Goal: Find specific fact: Find specific fact

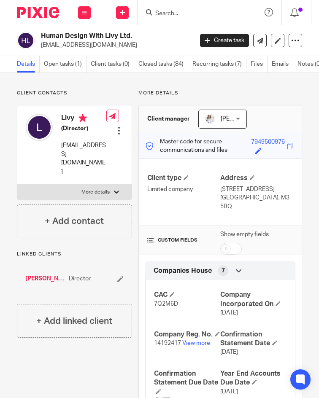
scroll to position [42, 0]
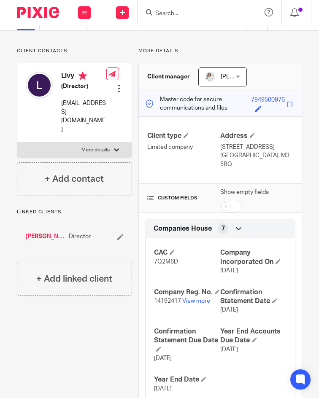
click at [38, 224] on div "[PERSON_NAME] Director" at bounding box center [74, 236] width 115 height 25
click at [37, 232] on link "[PERSON_NAME]" at bounding box center [44, 236] width 39 height 8
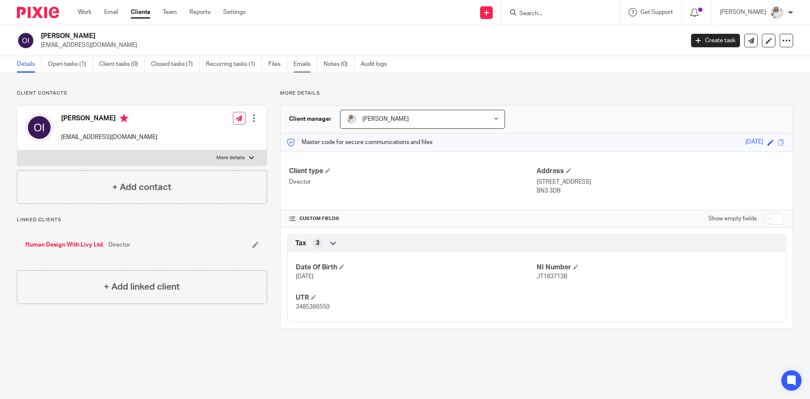
click at [295, 66] on link "Emails" at bounding box center [306, 64] width 24 height 16
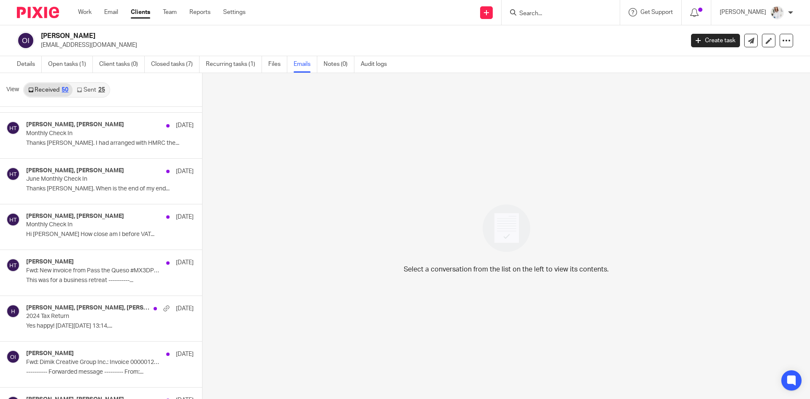
scroll to position [36, 0]
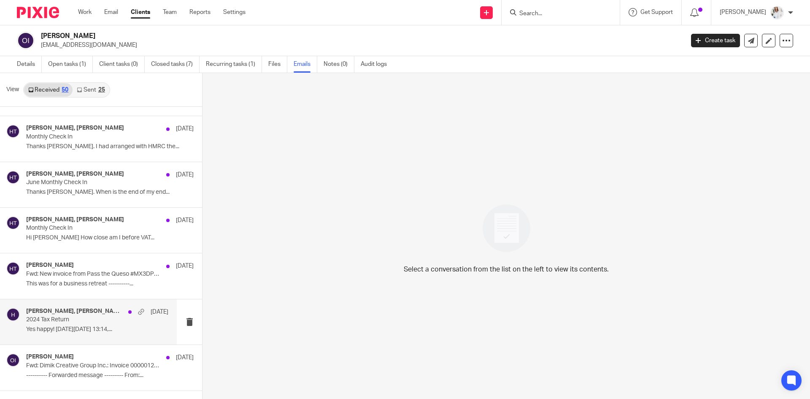
click at [57, 333] on div "[PERSON_NAME], [PERSON_NAME], [PERSON_NAME] [DATE] Tax Return Yes happy! [DATE]…" at bounding box center [97, 321] width 142 height 28
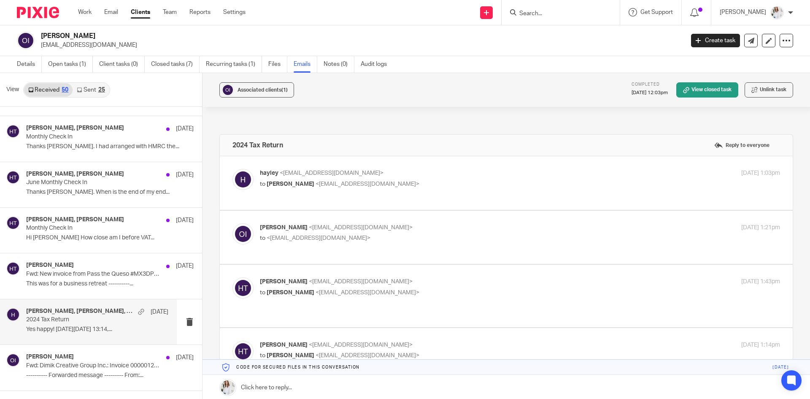
scroll to position [0, 0]
click at [516, 182] on p "to [PERSON_NAME] <[EMAIL_ADDRESS][DOMAIN_NAME]>" at bounding box center [433, 184] width 347 height 9
checkbox input "true"
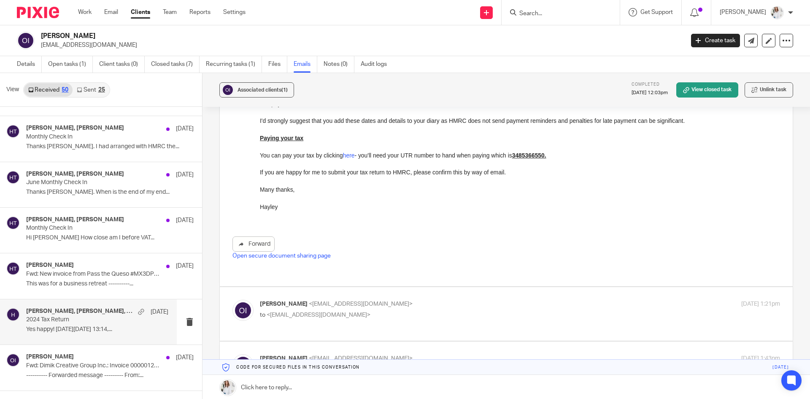
scroll to position [323, 0]
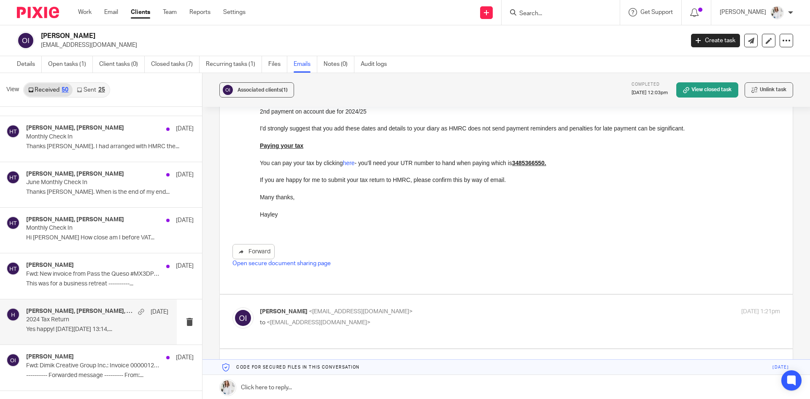
click at [309, 262] on link "Open secure document sharing page" at bounding box center [281, 263] width 98 height 6
click at [35, 59] on link "Details" at bounding box center [29, 64] width 25 height 16
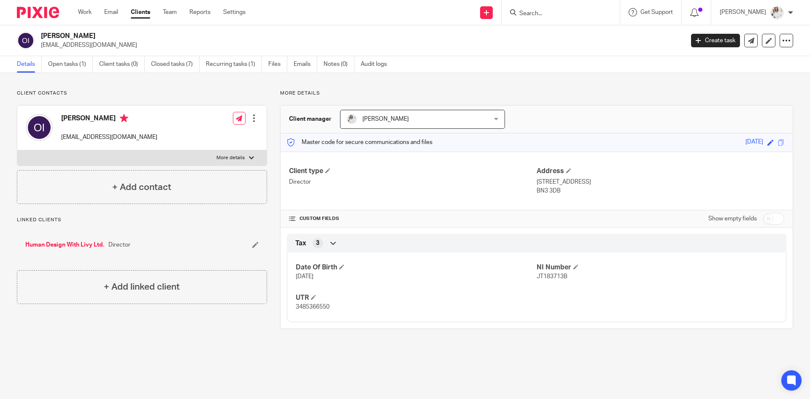
drag, startPoint x: 757, startPoint y: 144, endPoint x: 722, endPoint y: 145, distance: 35.0
click at [722, 145] on div "Master code for secure communications and files 13/06/1988 Save 13/06/1988" at bounding box center [537, 142] width 512 height 18
copy div "[DATE]"
drag, startPoint x: 325, startPoint y: 307, endPoint x: 294, endPoint y: 312, distance: 31.9
click at [294, 312] on div "Date Of Birth 13 Jun 1988 NI Number JT183713B UTR 3485366550" at bounding box center [536, 284] width 499 height 76
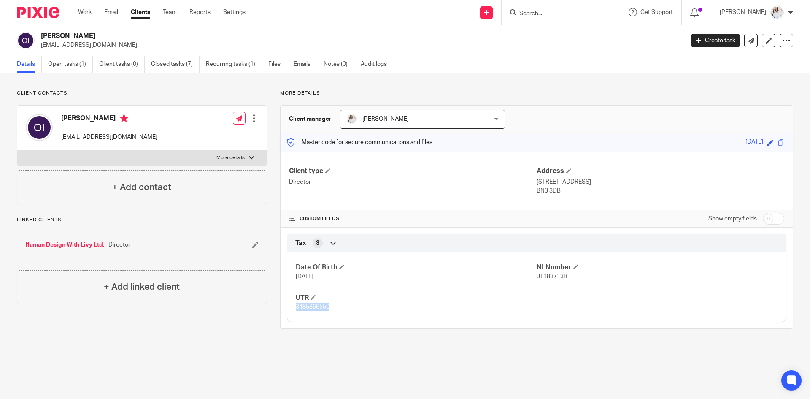
drag, startPoint x: 370, startPoint y: 307, endPoint x: 294, endPoint y: 307, distance: 75.9
click at [296, 307] on p "3485366550" at bounding box center [416, 306] width 241 height 8
copy span "3485366550"
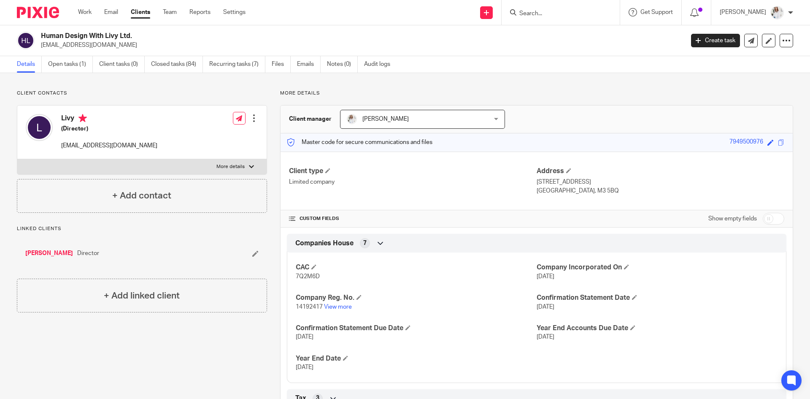
scroll to position [87, 0]
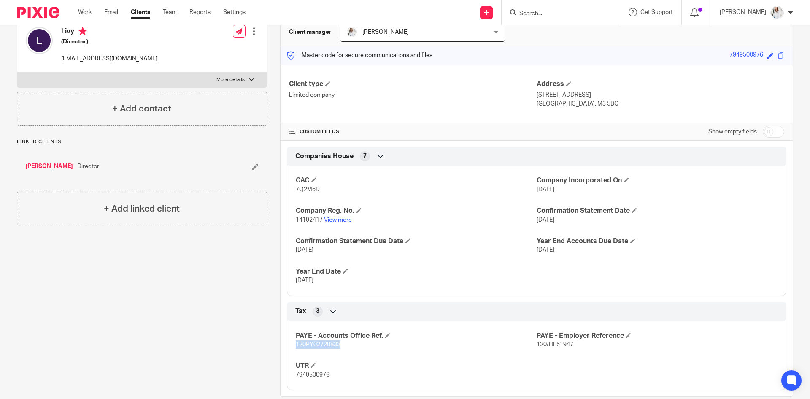
drag, startPoint x: 349, startPoint y: 342, endPoint x: 286, endPoint y: 344, distance: 63.7
click at [287, 344] on div "PAYE - Accounts Office Ref. 120PY02720833 PAYE - Employer Reference 120/HE51947…" at bounding box center [536, 352] width 499 height 76
copy span "120PY02720833"
drag, startPoint x: 541, startPoint y: 347, endPoint x: 533, endPoint y: 346, distance: 7.6
click at [537, 346] on p "120/HE51947" at bounding box center [657, 344] width 241 height 8
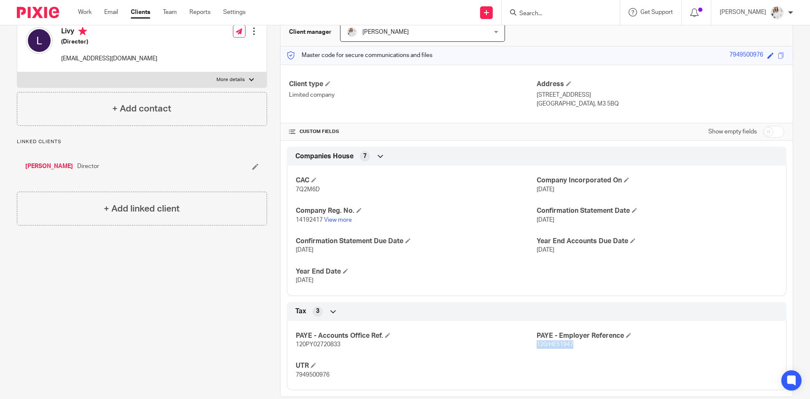
copy span "120/HE51947"
